Goal: Task Accomplishment & Management: Complete application form

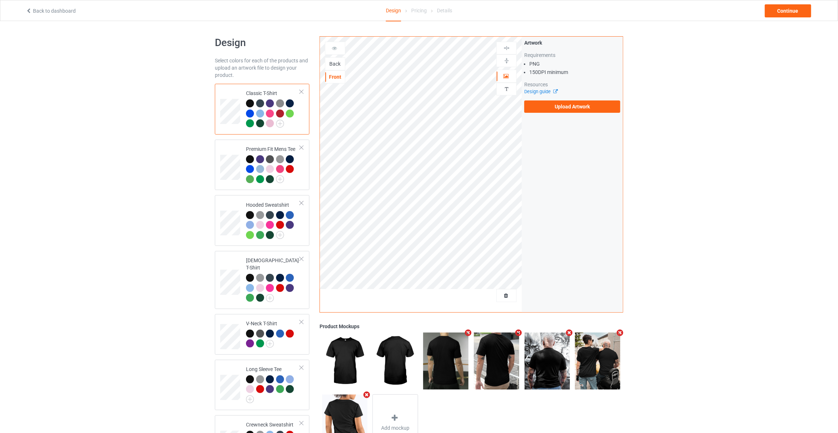
click at [335, 60] on div "Back" at bounding box center [335, 63] width 20 height 7
click at [557, 107] on label "Upload Artwork" at bounding box center [572, 106] width 96 height 12
click at [0, 0] on input "Upload Artwork" at bounding box center [0, 0] width 0 height 0
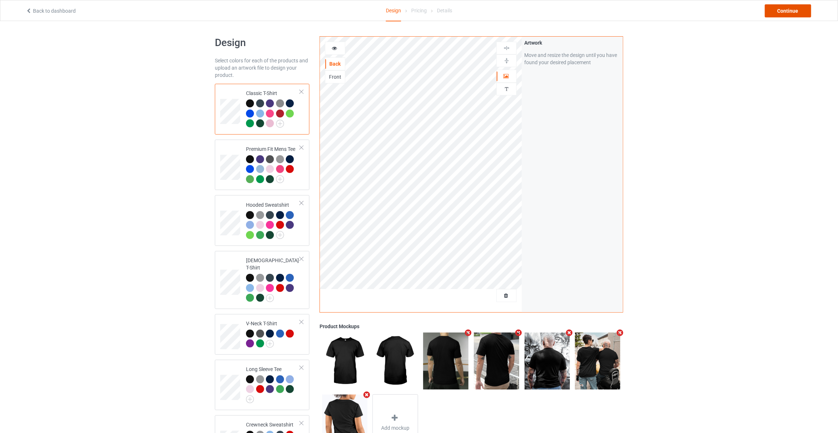
click at [800, 13] on div "Continue" at bounding box center [788, 10] width 46 height 13
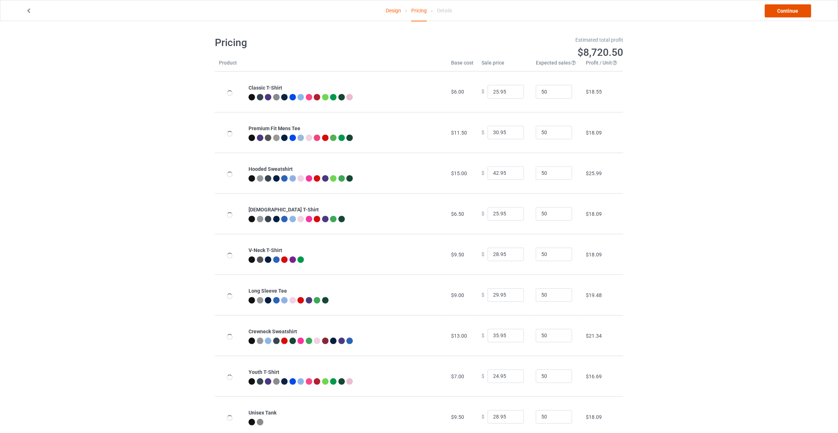
click at [800, 13] on link "Continue" at bounding box center [788, 10] width 46 height 13
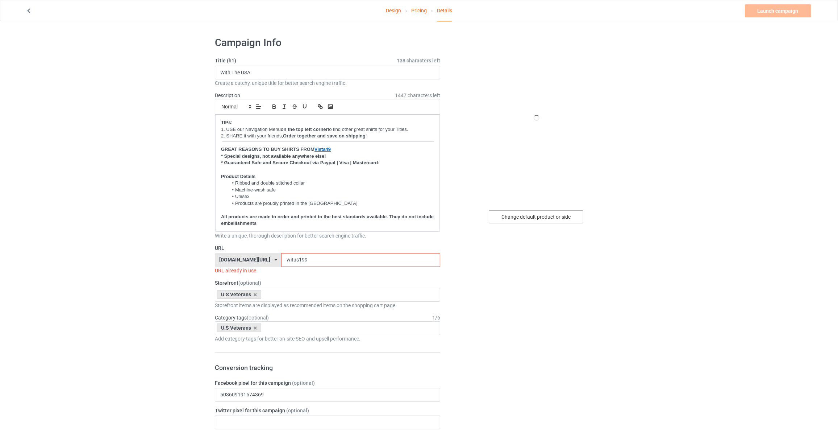
click at [544, 215] on div "Change default product or side" at bounding box center [536, 216] width 95 height 13
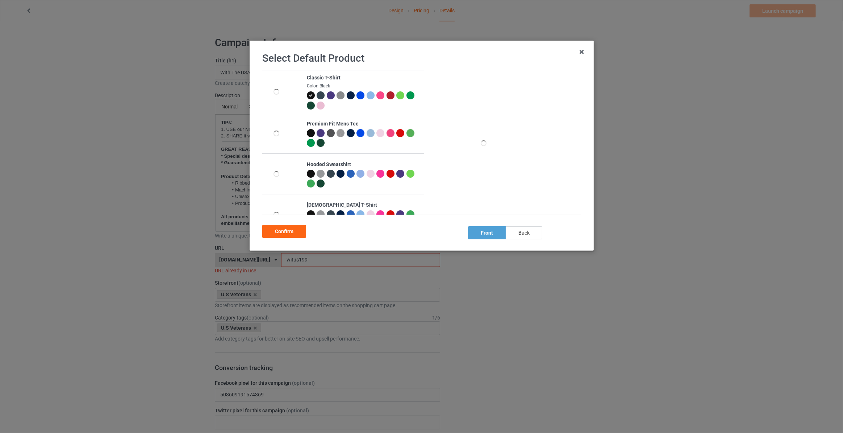
click at [518, 233] on div "back" at bounding box center [524, 232] width 37 height 13
click at [347, 95] on div at bounding box center [350, 95] width 8 height 8
click at [287, 233] on div "Confirm" at bounding box center [284, 231] width 44 height 13
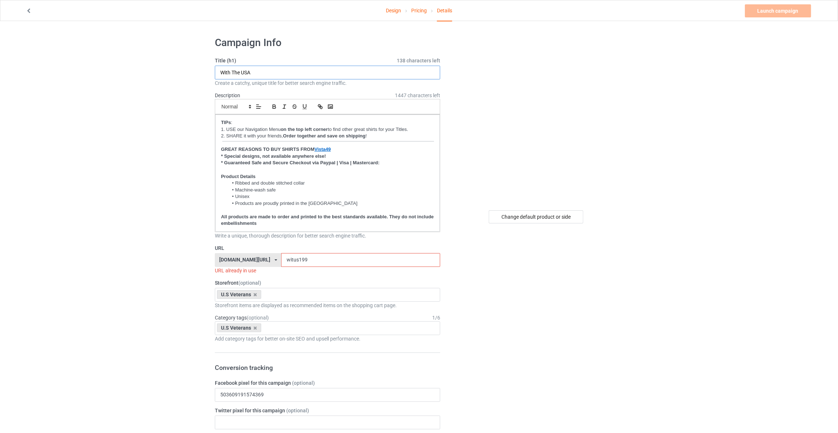
click at [282, 72] on input "With The USA" at bounding box center [327, 73] width 225 height 14
type input "I Wish They'd Bring Back The Draft That Would Fix All You Whiny B"
drag, startPoint x: 314, startPoint y: 258, endPoint x: 125, endPoint y: 261, distance: 189.6
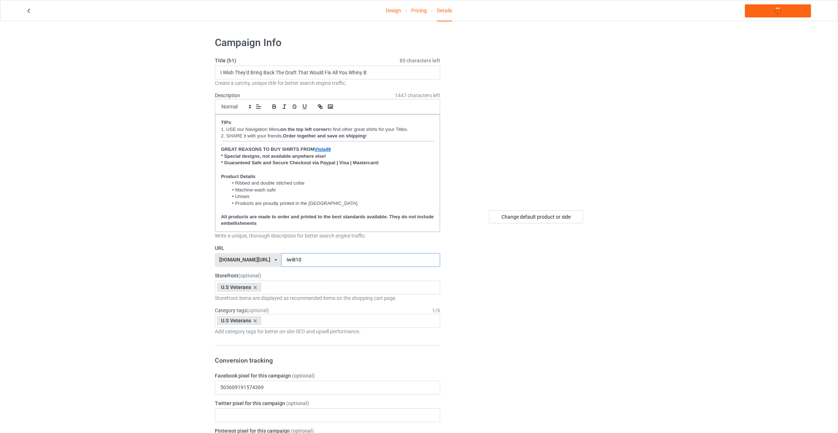
type input "iwi810"
click at [773, 8] on link "Launch campaign" at bounding box center [778, 10] width 66 height 13
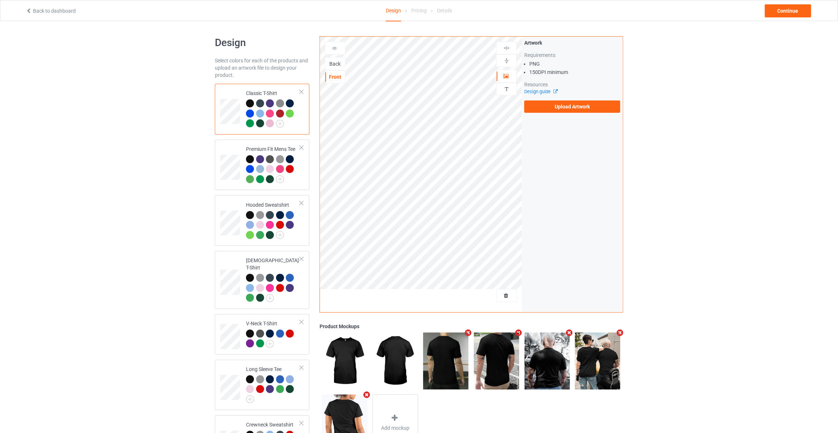
click at [334, 61] on div "Back" at bounding box center [335, 63] width 20 height 7
click at [552, 107] on label "Upload Artwork" at bounding box center [572, 106] width 96 height 12
click at [0, 0] on input "Upload Artwork" at bounding box center [0, 0] width 0 height 0
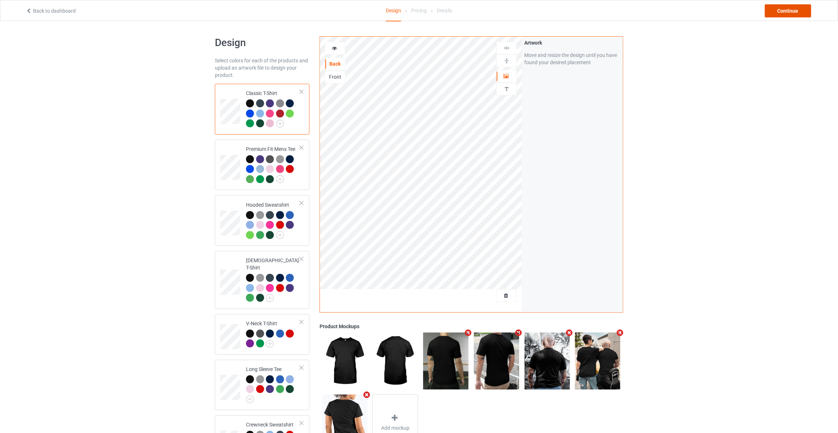
click at [779, 10] on div "Continue" at bounding box center [788, 10] width 46 height 13
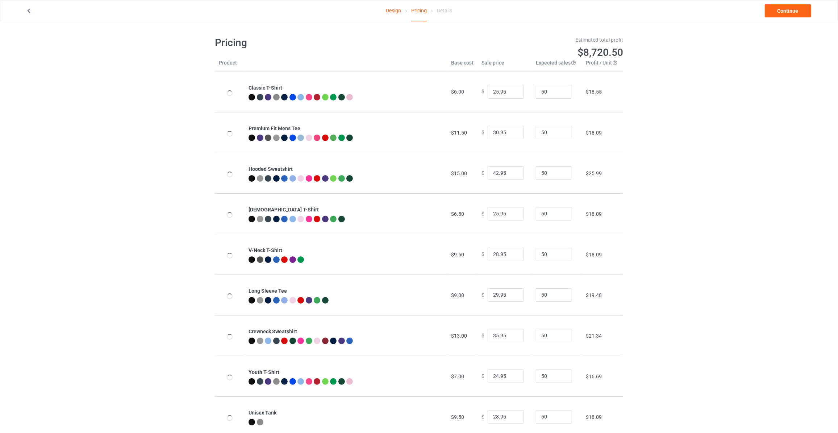
click at [779, 10] on link "Continue" at bounding box center [788, 10] width 46 height 13
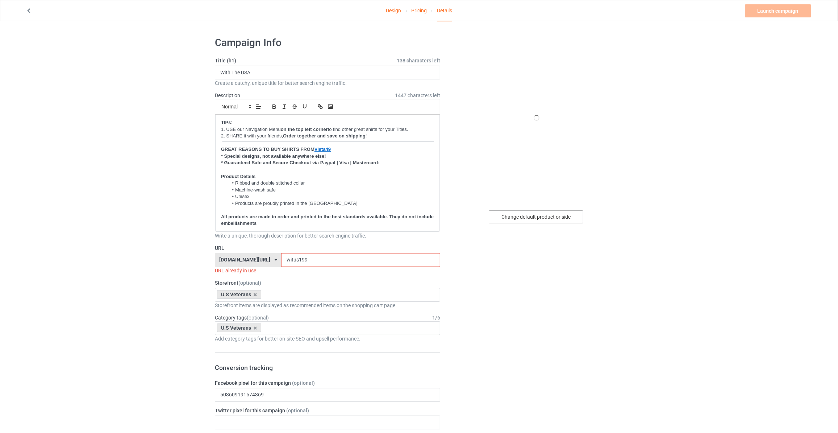
click at [517, 216] on div "Change default product or side" at bounding box center [536, 216] width 95 height 13
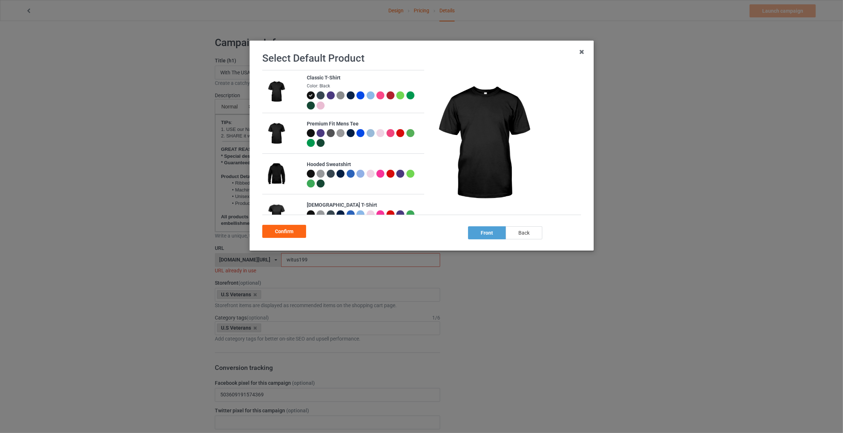
click at [523, 233] on div "back" at bounding box center [524, 232] width 37 height 13
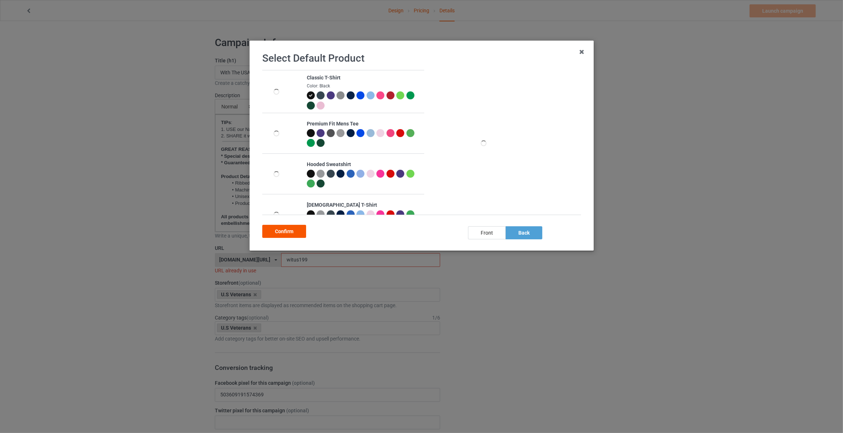
click at [291, 228] on div "Confirm" at bounding box center [284, 231] width 44 height 13
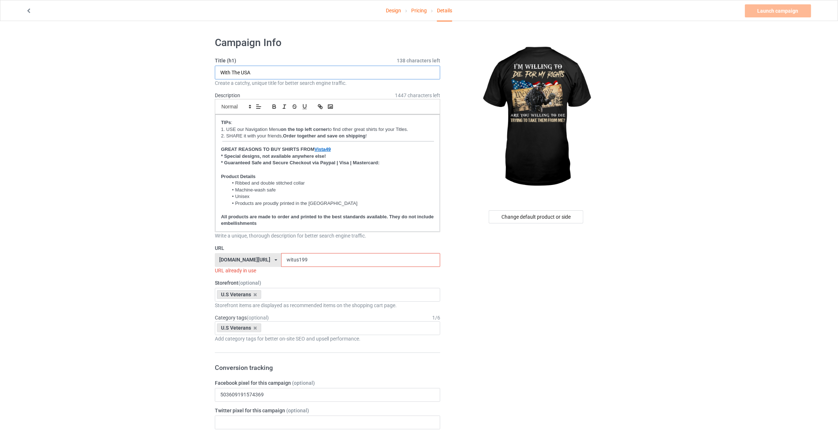
click at [257, 70] on input "With The USA" at bounding box center [327, 73] width 225 height 14
type input "I'm Willing To Die For My Rights Are You Willing To Die Trying To Take Them Fro…"
drag, startPoint x: 312, startPoint y: 263, endPoint x: 133, endPoint y: 244, distance: 180.4
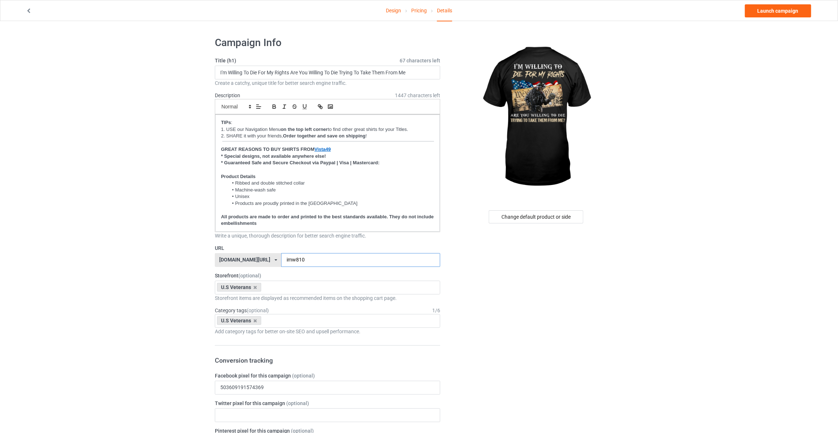
type input "imw810"
click at [762, 8] on link "Launch campaign" at bounding box center [778, 10] width 66 height 13
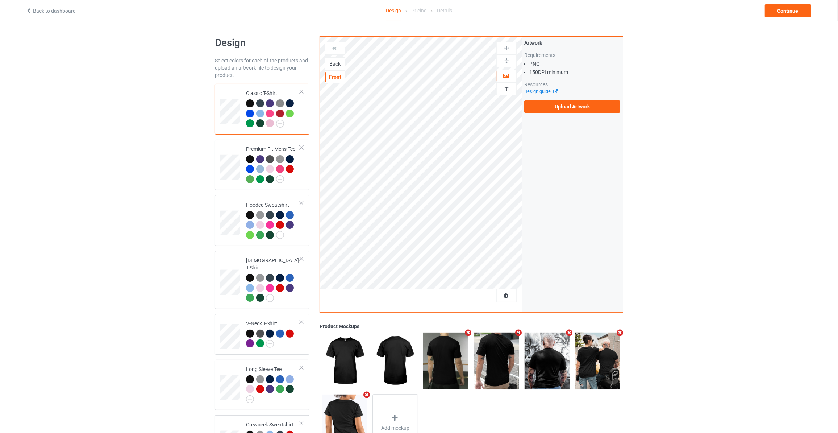
click at [333, 63] on div "Back" at bounding box center [335, 63] width 20 height 7
click at [557, 105] on label "Upload Artwork" at bounding box center [572, 106] width 96 height 12
click at [0, 0] on input "Upload Artwork" at bounding box center [0, 0] width 0 height 0
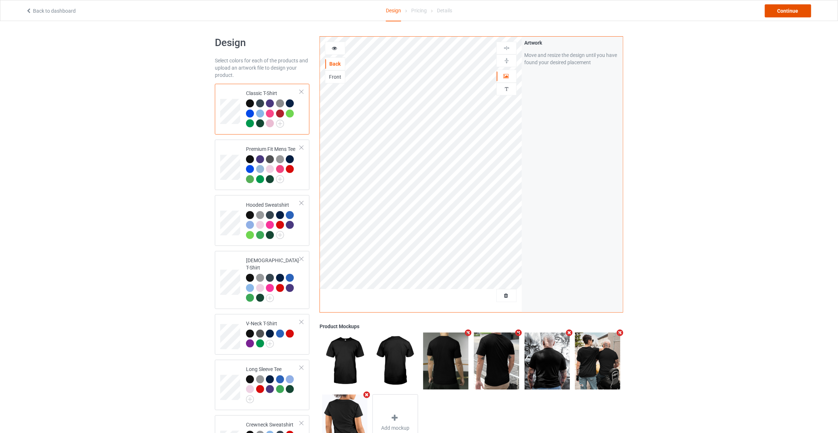
click at [796, 7] on div "Continue" at bounding box center [788, 10] width 46 height 13
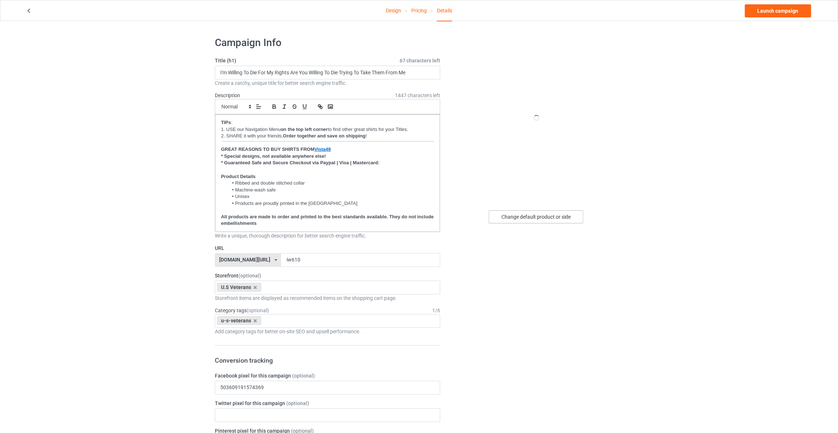
click at [545, 213] on div "Change default product or side" at bounding box center [536, 216] width 95 height 13
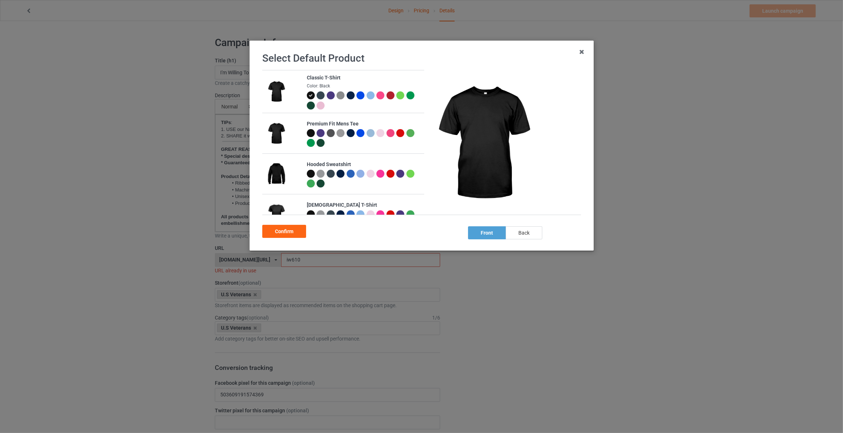
click at [527, 238] on div "back" at bounding box center [524, 232] width 37 height 13
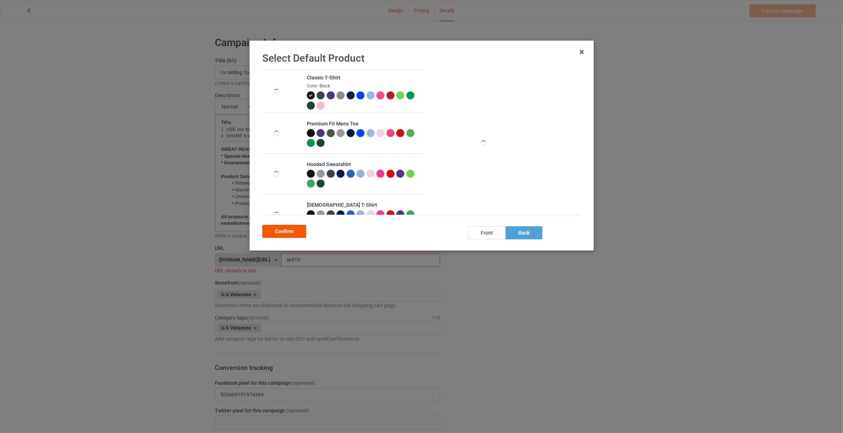
click at [291, 227] on div "Confirm" at bounding box center [284, 231] width 44 height 13
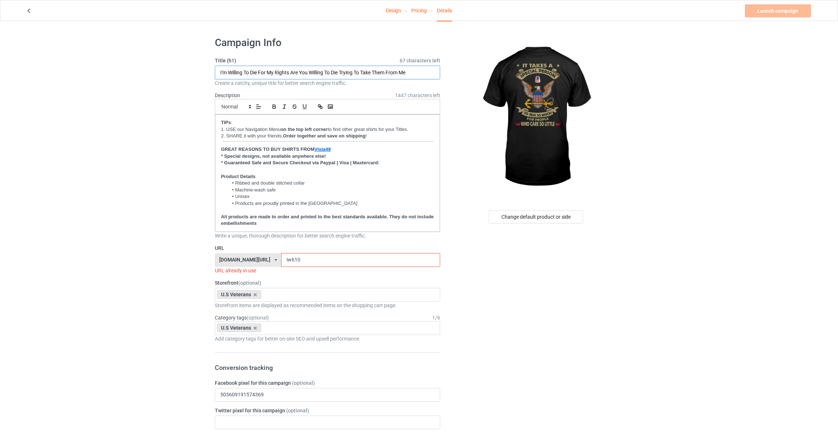
click at [312, 72] on input "I'm Willing To Die For My Rights Are You Willing To Die Trying To Take Them Fro…" at bounding box center [327, 73] width 225 height 14
type input "It Takes A Special Person To Risk So Much For People Who Care So Little"
drag, startPoint x: 288, startPoint y: 259, endPoint x: 136, endPoint y: 254, distance: 151.9
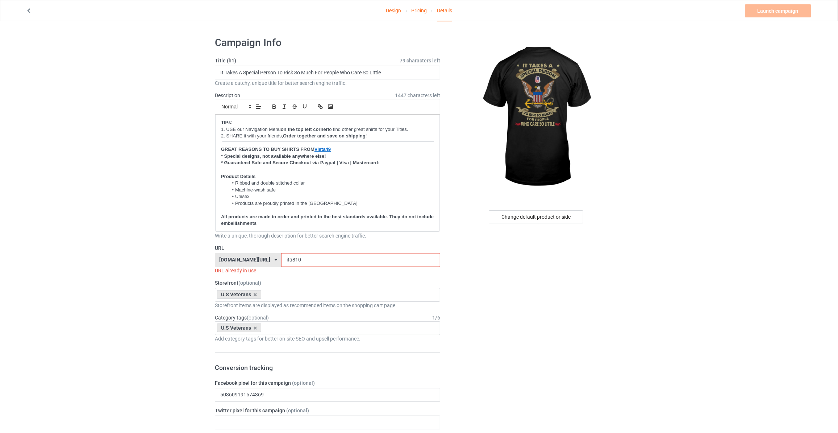
click at [292, 260] on input "ita810" at bounding box center [360, 260] width 159 height 14
click at [281, 257] on input "ita810" at bounding box center [360, 260] width 159 height 14
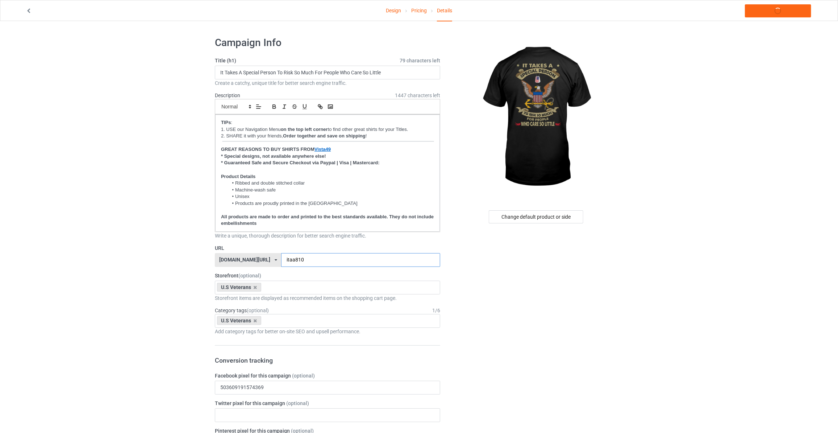
type input "itaa810"
click at [774, 8] on link "Launch campaign" at bounding box center [778, 10] width 66 height 13
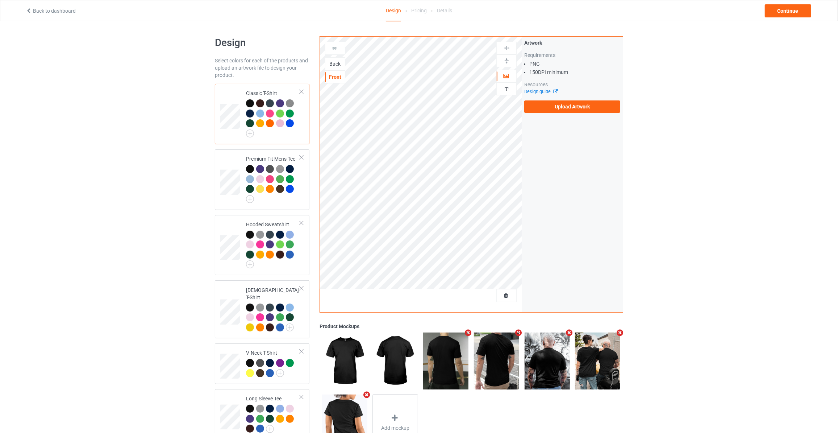
click at [333, 61] on div "Back" at bounding box center [335, 63] width 20 height 7
click at [552, 103] on label "Upload Artwork" at bounding box center [572, 106] width 96 height 12
click at [0, 0] on input "Upload Artwork" at bounding box center [0, 0] width 0 height 0
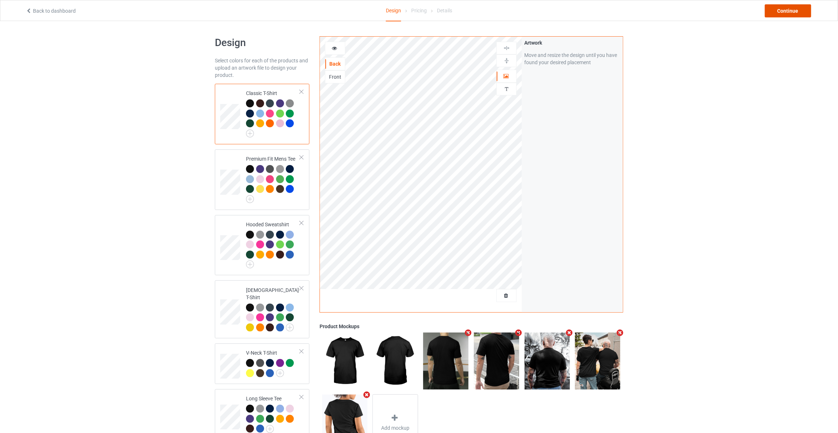
click at [788, 5] on div "Continue" at bounding box center [788, 10] width 46 height 13
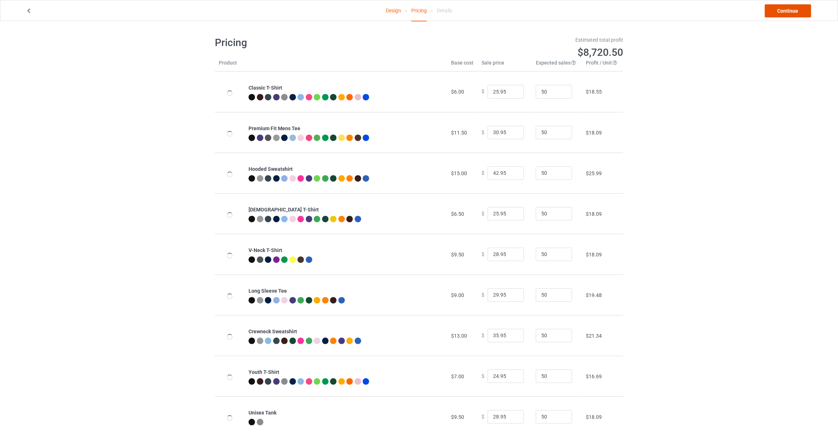
click at [789, 9] on link "Continue" at bounding box center [788, 10] width 46 height 13
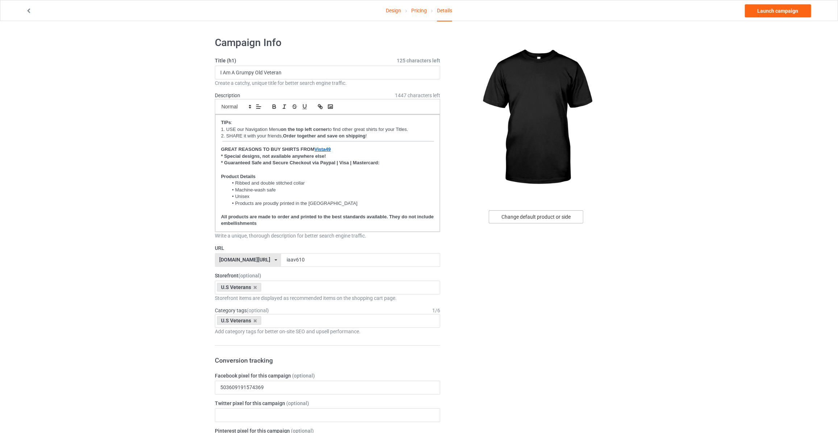
click at [556, 210] on div "Change default product or side" at bounding box center [536, 216] width 95 height 13
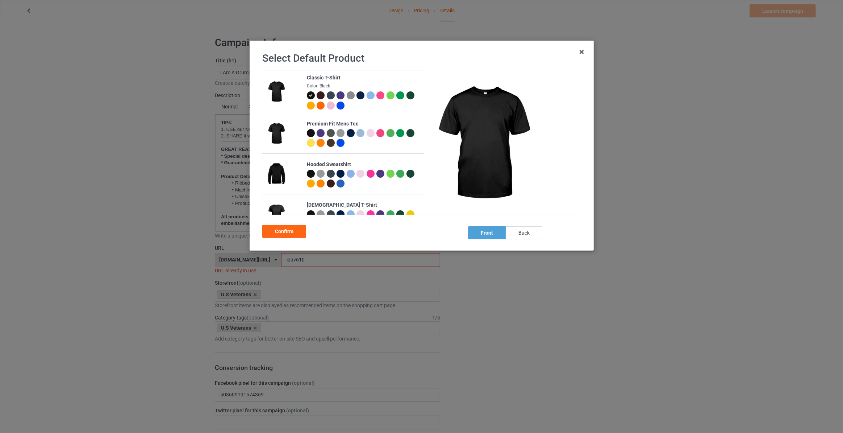
click at [533, 233] on div "back" at bounding box center [524, 232] width 37 height 13
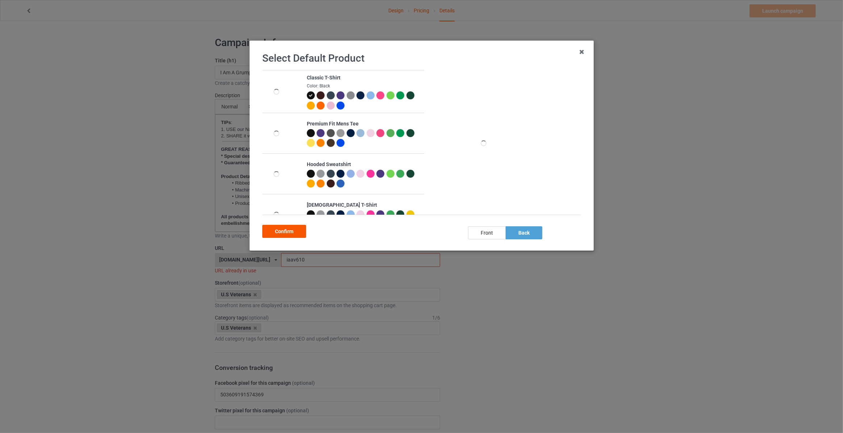
click at [290, 231] on div "Confirm" at bounding box center [284, 231] width 44 height 13
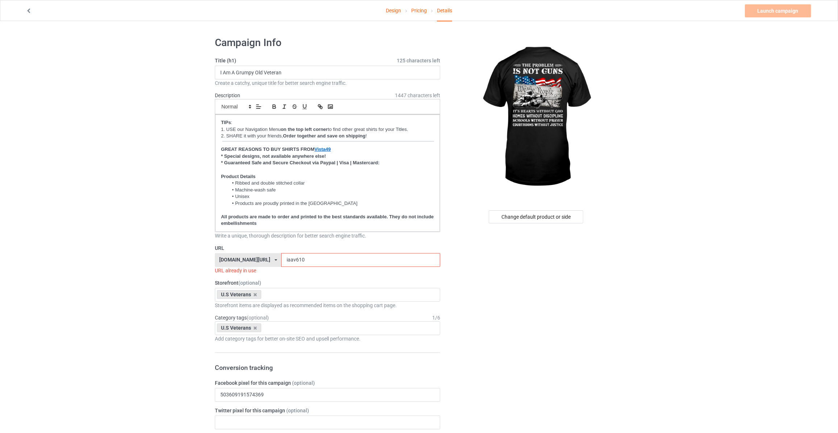
click at [255, 65] on div "Title (h1) 125 characters left I Am A Grumpy Old Veteran Create a catchy, uniqu…" at bounding box center [327, 72] width 225 height 30
click at [256, 70] on input "I Am A Grumpy Old Veteran" at bounding box center [327, 73] width 225 height 14
type input "The Problem Is Not Guns It's Hearts Without God"
click at [349, 70] on input "The Problem Is Not Guns It's Hearts Without God" at bounding box center [327, 73] width 225 height 14
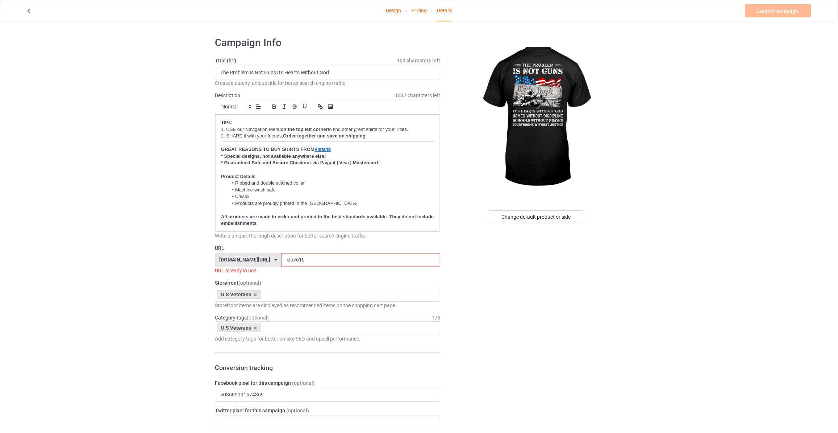
drag, startPoint x: 294, startPoint y: 255, endPoint x: 90, endPoint y: 254, distance: 203.7
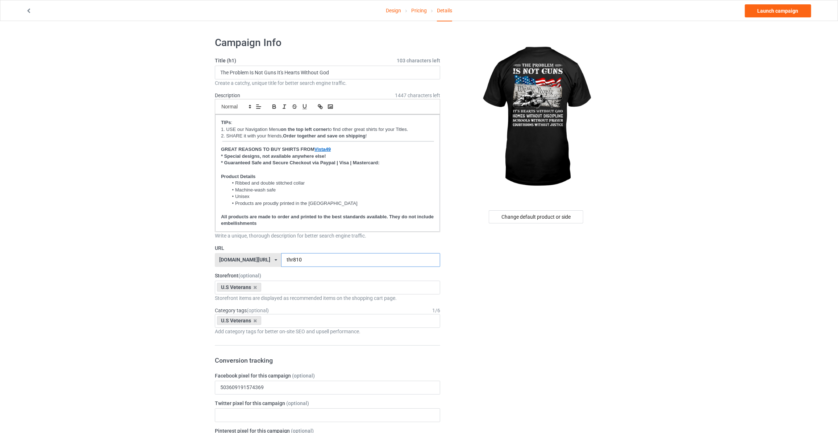
type input "thr810"
drag, startPoint x: 765, startPoint y: 84, endPoint x: 775, endPoint y: 64, distance: 23.2
click at [777, 9] on link "Launch campaign" at bounding box center [778, 10] width 66 height 13
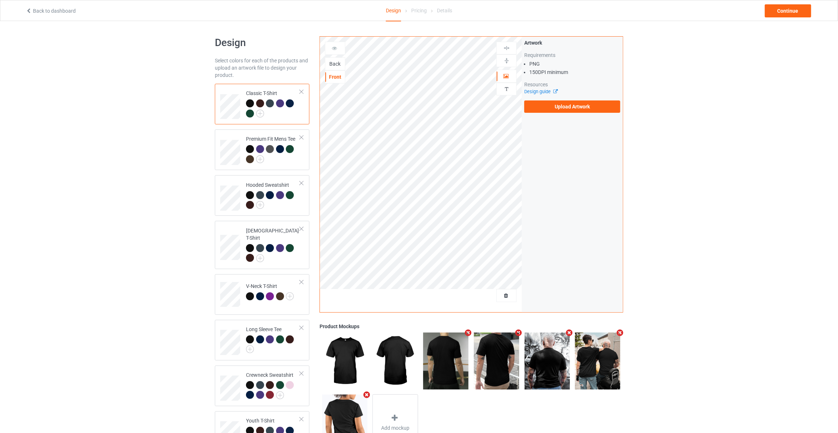
click at [332, 60] on div "Back" at bounding box center [335, 63] width 20 height 7
click at [548, 105] on label "Upload Artwork" at bounding box center [572, 106] width 96 height 12
click at [0, 0] on input "Upload Artwork" at bounding box center [0, 0] width 0 height 0
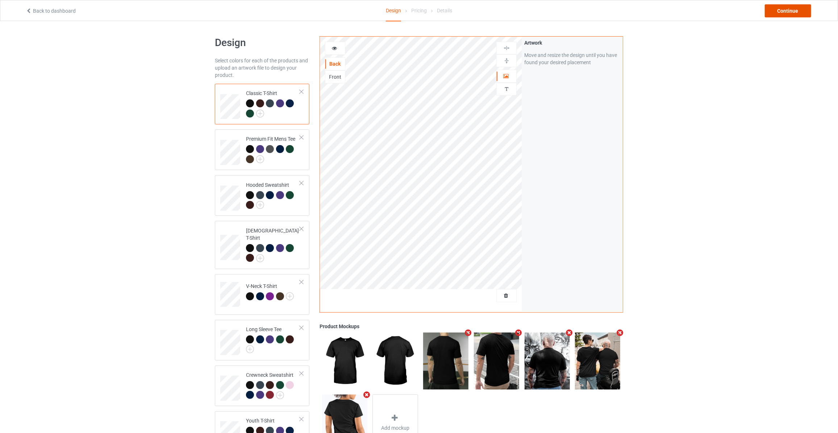
click at [777, 7] on div "Continue" at bounding box center [788, 10] width 46 height 13
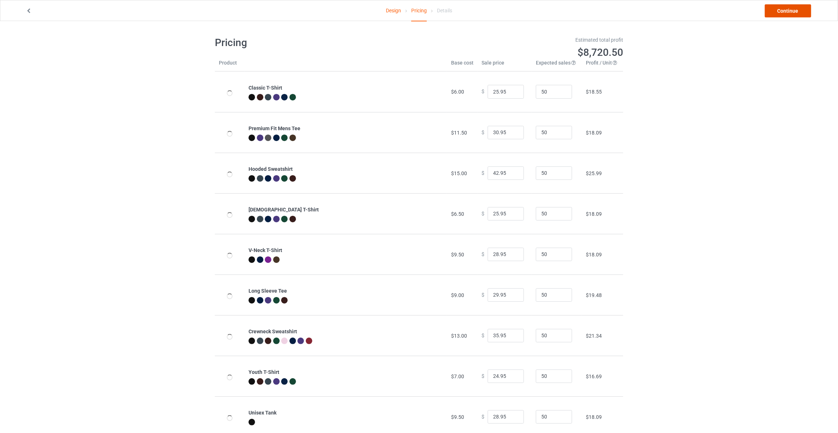
click at [777, 7] on link "Continue" at bounding box center [788, 10] width 46 height 13
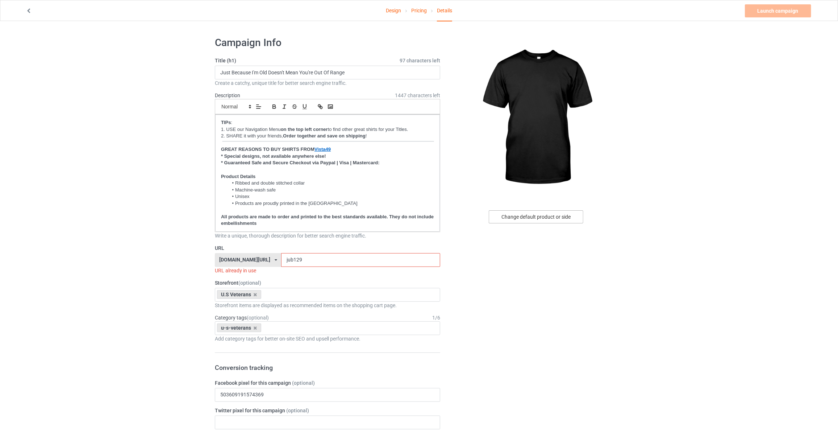
click at [529, 217] on div "Change default product or side" at bounding box center [536, 216] width 95 height 13
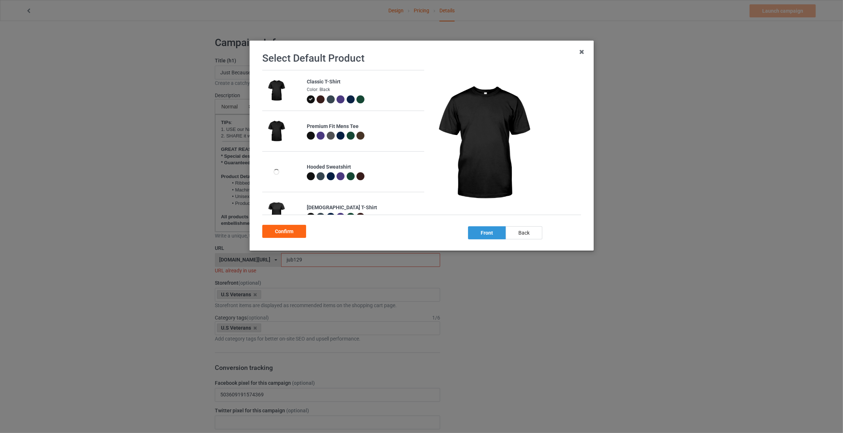
click at [520, 236] on div "back" at bounding box center [524, 232] width 37 height 13
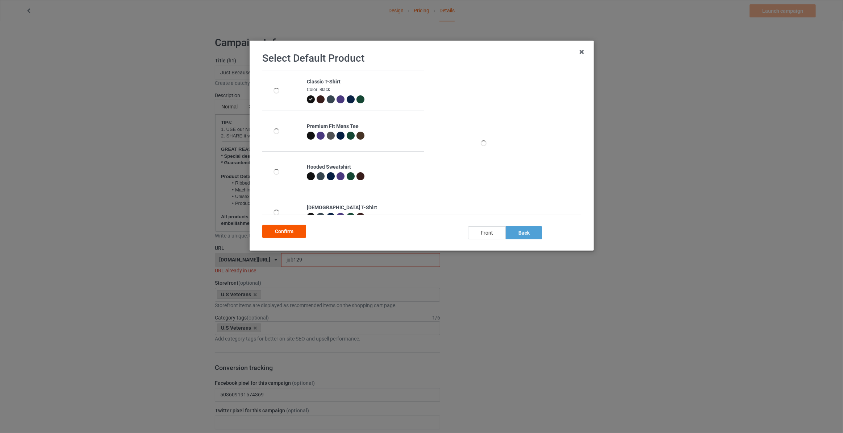
click at [285, 236] on div "Confirm" at bounding box center [284, 231] width 44 height 13
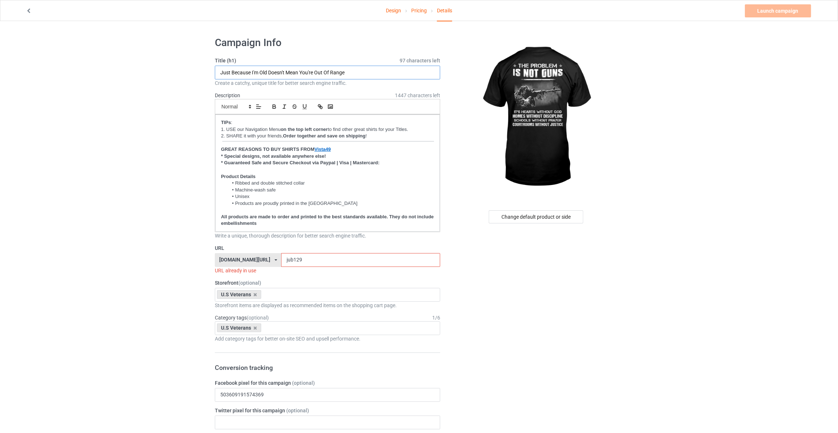
click at [329, 74] on input "Just Because I'm Old Doesn't Mean You're Out Of Range" at bounding box center [327, 73] width 225 height 14
paste input "The Problem Is Not Guns It's Hearts Without God"
type input "The Problem Is Not Guns It's Hearts Without God"
drag, startPoint x: 304, startPoint y: 255, endPoint x: 18, endPoint y: 229, distance: 286.4
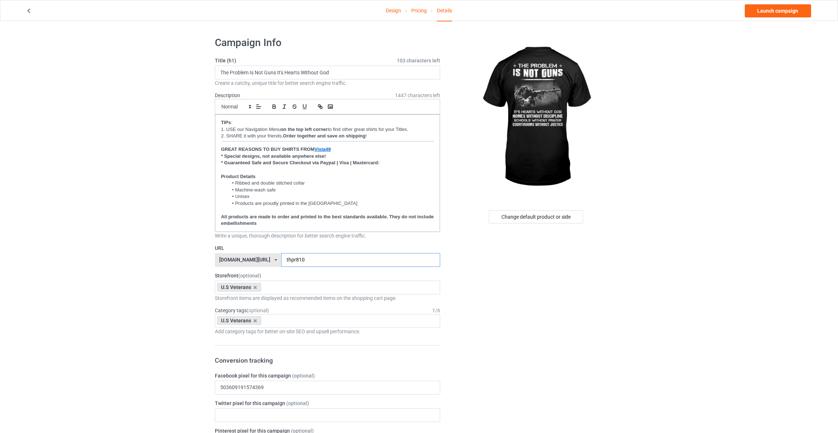
type input "thpr810"
click at [772, 13] on link "Launch campaign" at bounding box center [778, 10] width 66 height 13
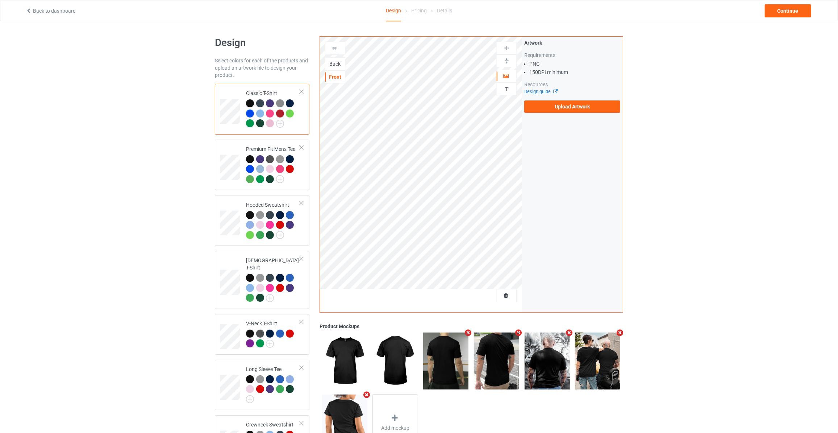
click at [337, 64] on div "Back" at bounding box center [335, 63] width 20 height 7
click at [556, 108] on label "Upload Artwork" at bounding box center [572, 106] width 96 height 12
click at [0, 0] on input "Upload Artwork" at bounding box center [0, 0] width 0 height 0
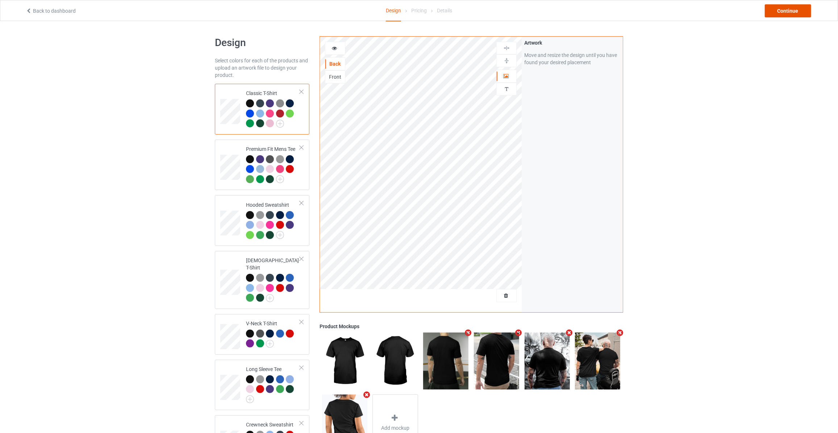
click at [797, 11] on div "Continue" at bounding box center [788, 10] width 46 height 13
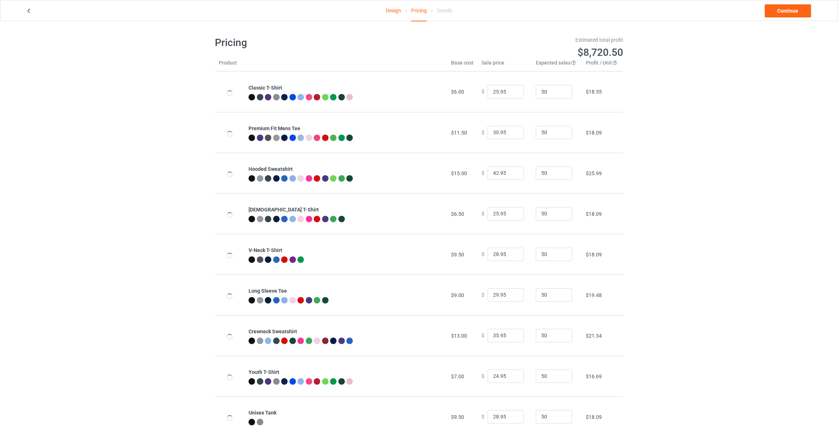
click at [797, 11] on link "Continue" at bounding box center [788, 10] width 46 height 13
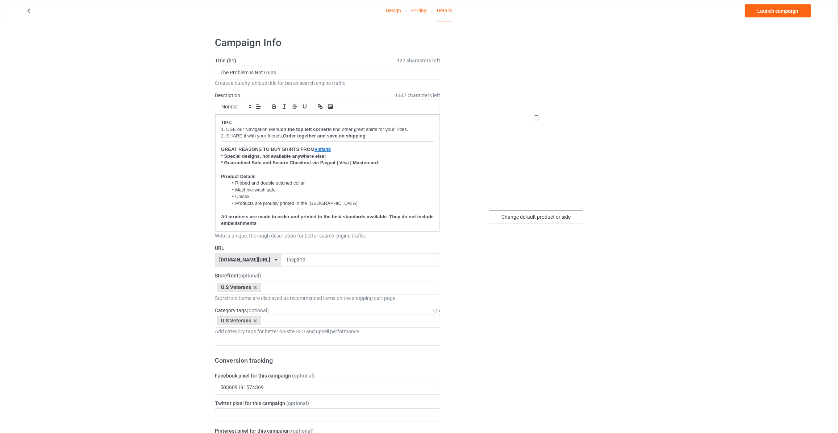
click at [544, 216] on div "Change default product or side" at bounding box center [536, 216] width 95 height 13
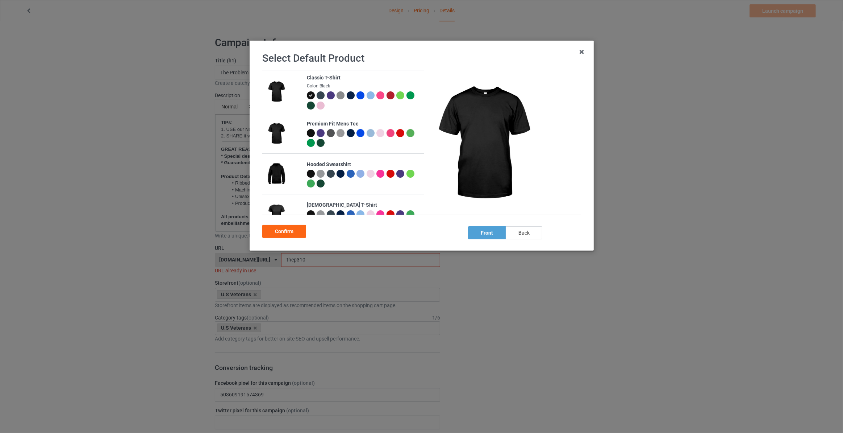
click at [519, 231] on div "back" at bounding box center [524, 232] width 37 height 13
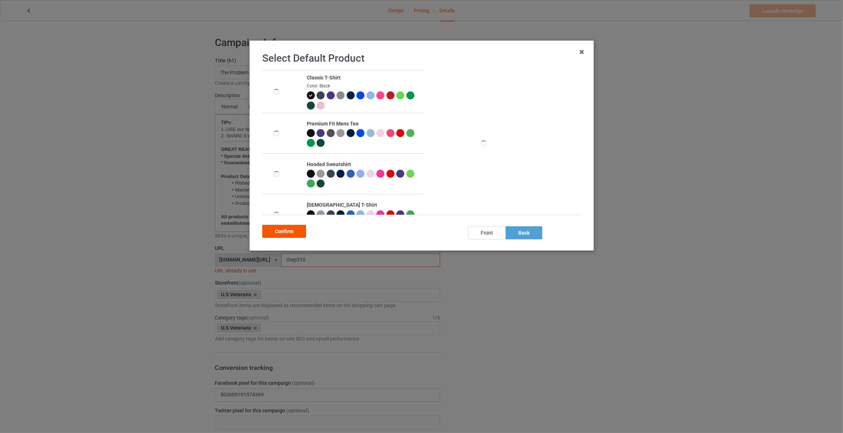
click at [288, 230] on div "Confirm" at bounding box center [284, 231] width 44 height 13
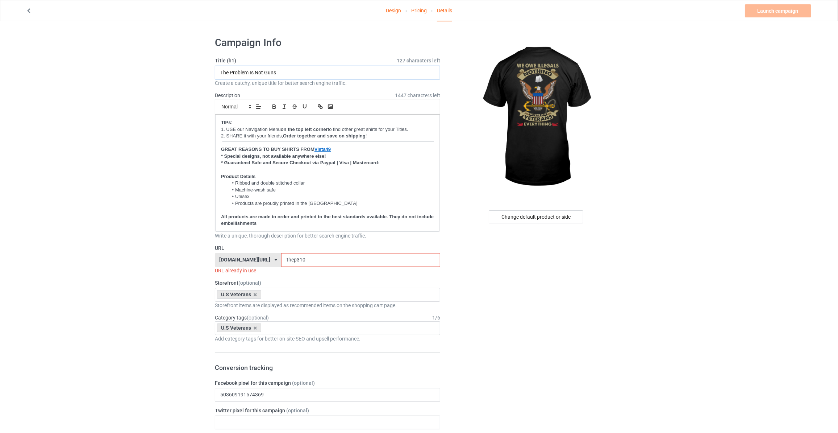
click at [305, 69] on input "The Problem Is Not Guns" at bounding box center [327, 73] width 225 height 14
type input "We Owe Illegals Nothing We Owe Our Veterans Everything"
drag, startPoint x: 294, startPoint y: 258, endPoint x: 129, endPoint y: 250, distance: 165.1
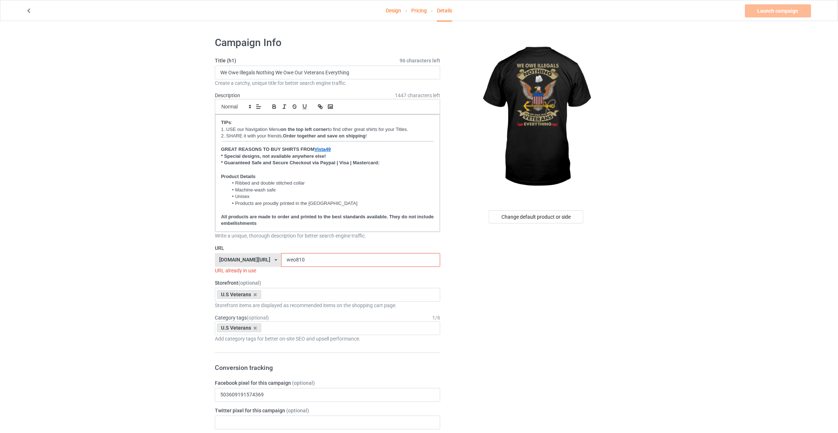
click at [281, 258] on input "weo810" at bounding box center [360, 260] width 159 height 14
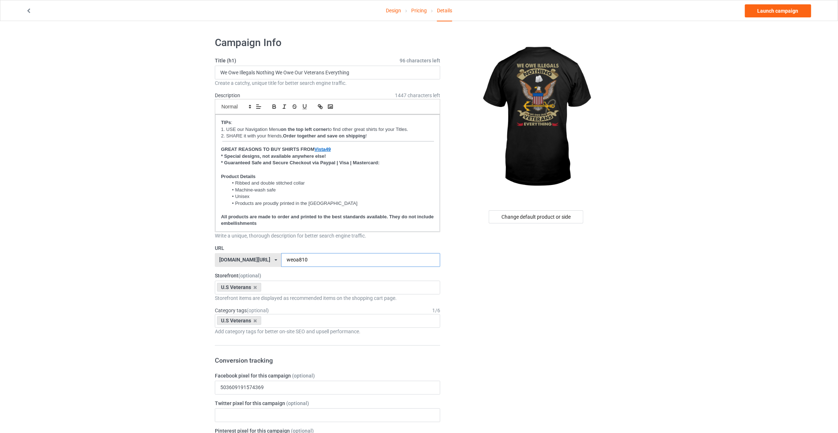
type input "weoa810"
drag, startPoint x: 709, startPoint y: 127, endPoint x: 712, endPoint y: 118, distance: 10.1
click at [769, 7] on link "Launch campaign" at bounding box center [778, 10] width 66 height 13
